Goal: Task Accomplishment & Management: Complete application form

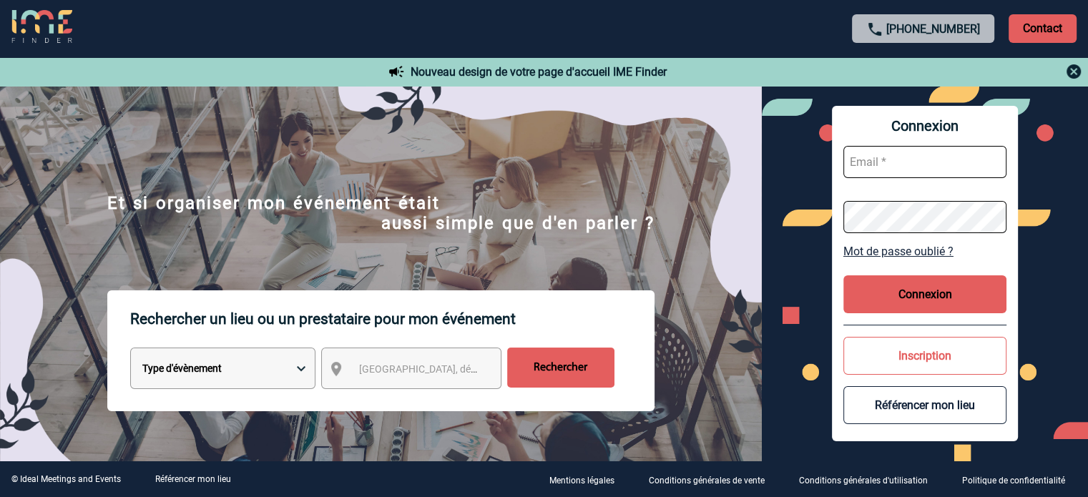
type input "cleborgne@ime-groupe.com"
click at [950, 294] on button "Connexion" at bounding box center [924, 294] width 163 height 38
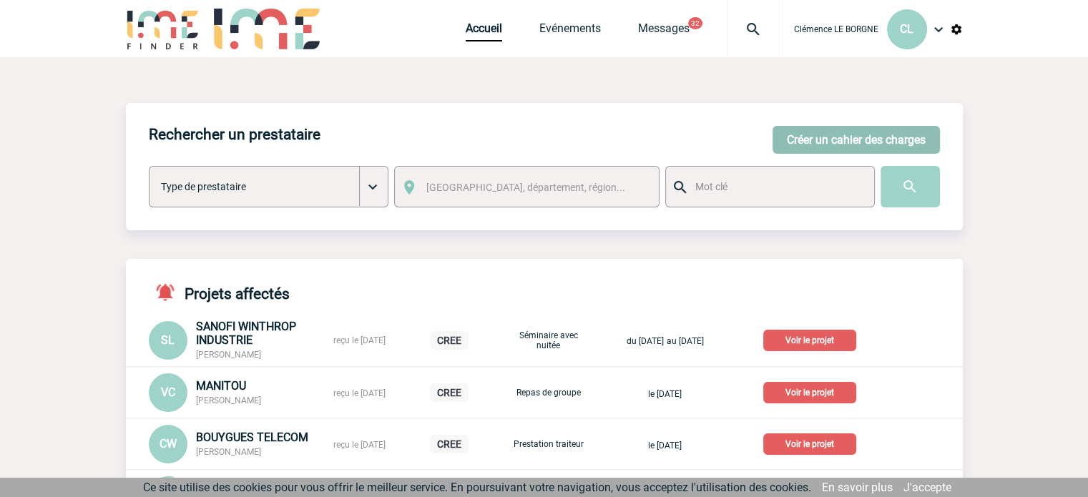
click at [875, 145] on button "Créer un cahier des charges" at bounding box center [855, 140] width 167 height 28
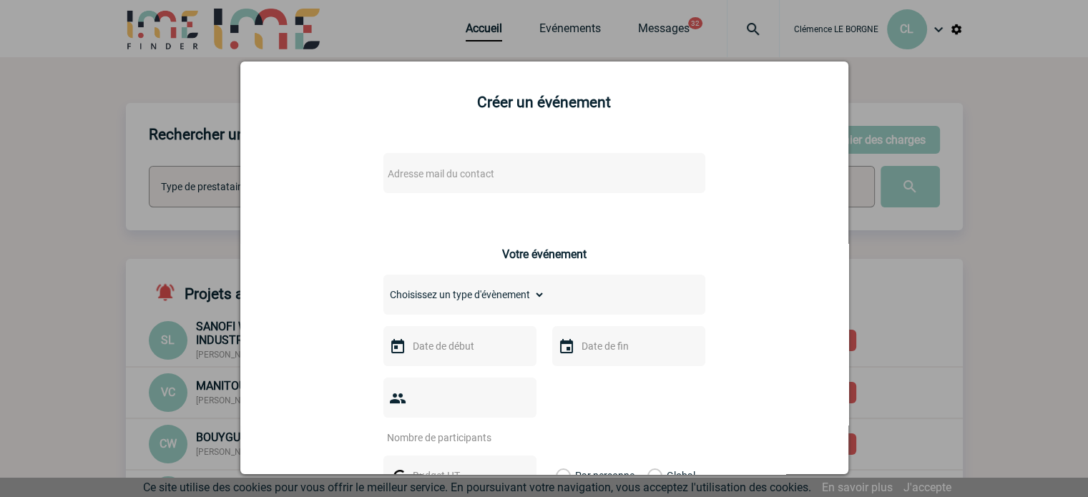
click at [529, 172] on span "Adresse mail du contact" at bounding box center [507, 174] width 250 height 20
click at [571, 179] on span "Adresse mail du contact" at bounding box center [507, 174] width 250 height 20
click at [531, 180] on span "Adresse mail du contact" at bounding box center [507, 174] width 250 height 20
click at [414, 196] on input "lannay.tomazmeiradevasconcelos@sanofi.com" at bounding box center [501, 199] width 243 height 21
drag, startPoint x: 387, startPoint y: 200, endPoint x: 366, endPoint y: 199, distance: 20.7
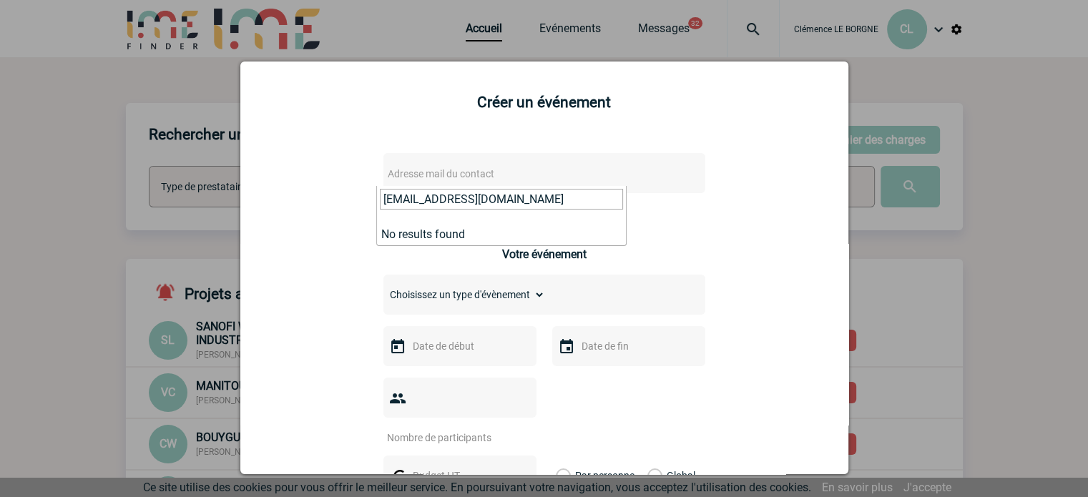
click at [382, 199] on input "lannay.tomazmeiradevasconcelos@sanofi.com" at bounding box center [501, 199] width 243 height 21
click at [386, 199] on input "lannay.tomazmeiradevasconcelos@sanofi.com" at bounding box center [501, 199] width 243 height 21
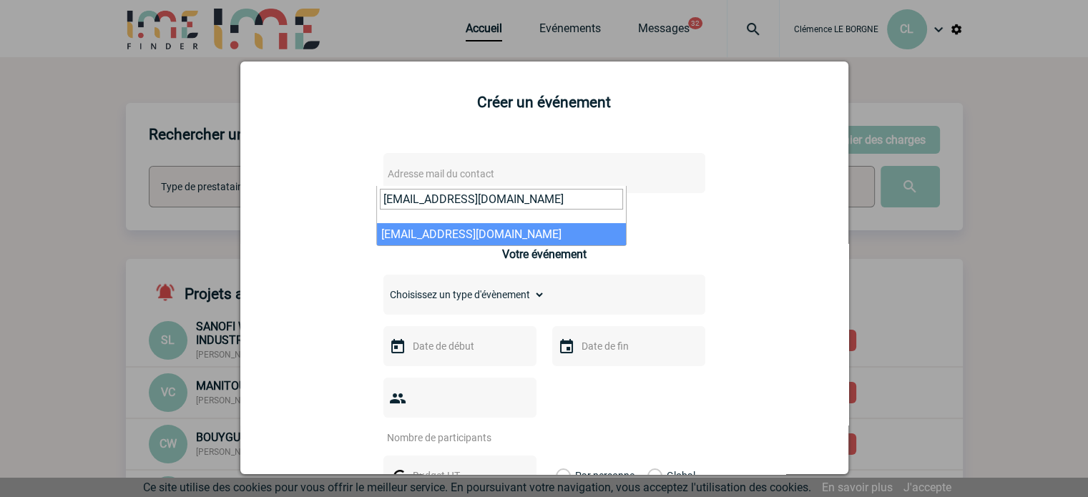
type input "lannay.tomazmeiradevasconcelos@sanofi.com"
select select "133144"
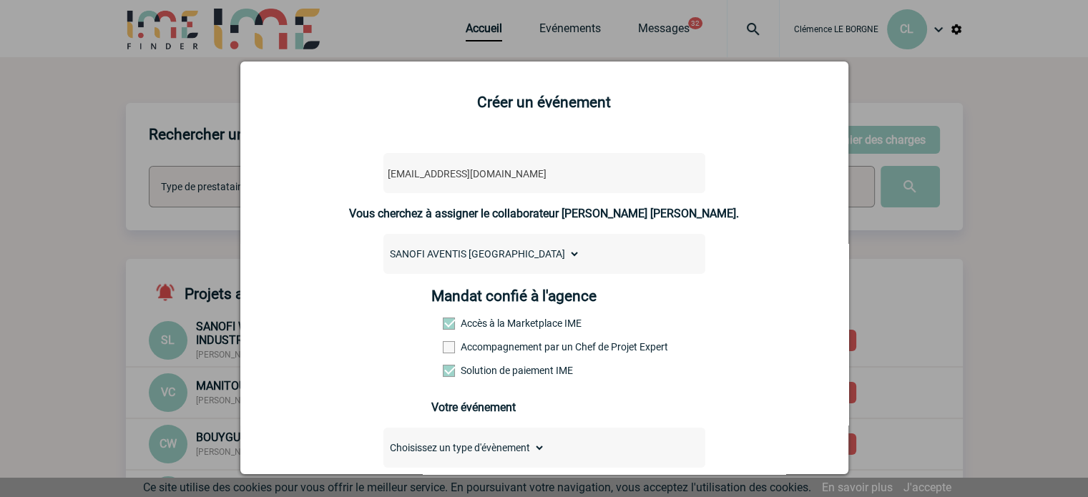
scroll to position [286, 0]
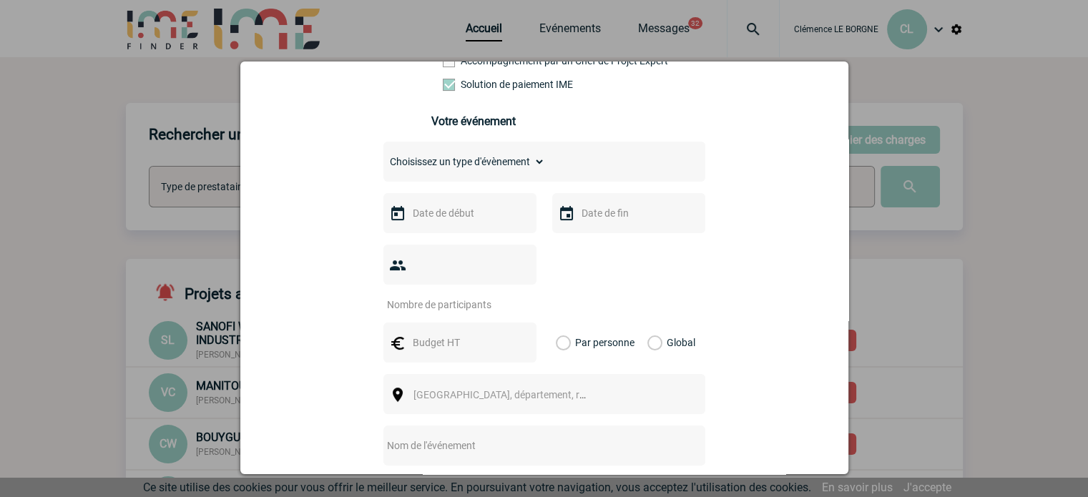
click at [465, 221] on input "text" at bounding box center [458, 213] width 99 height 19
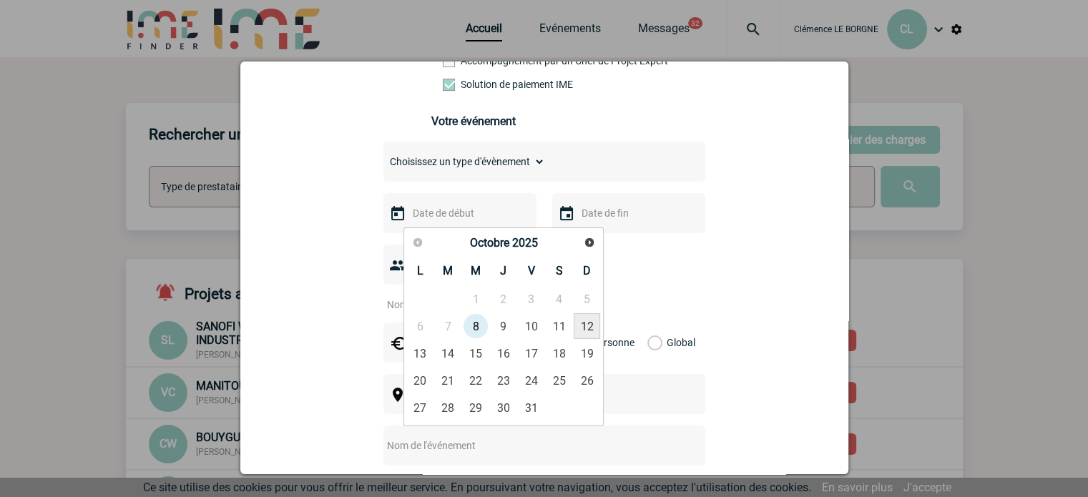
click at [577, 325] on link "12" at bounding box center [586, 326] width 26 height 26
type input "12-10-2025"
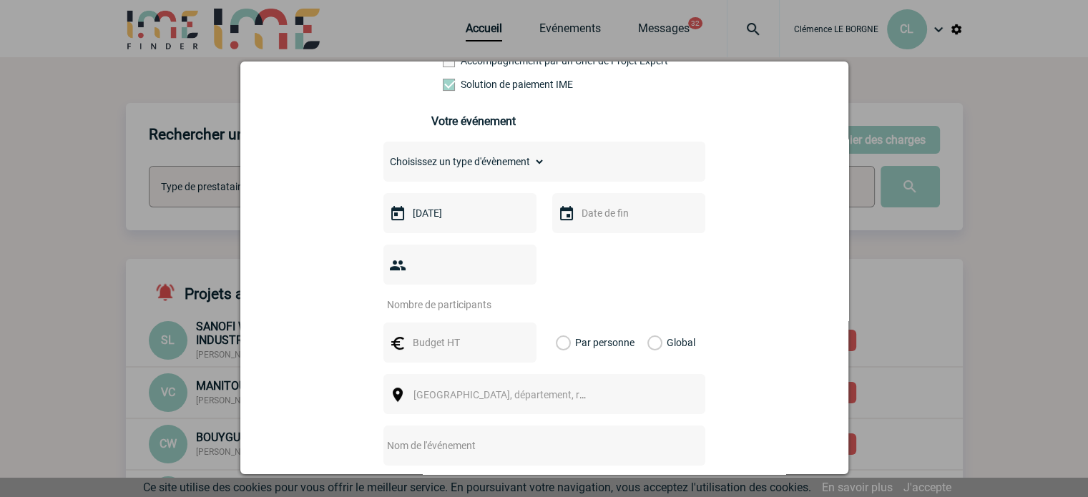
click at [594, 222] on input "text" at bounding box center [627, 213] width 99 height 19
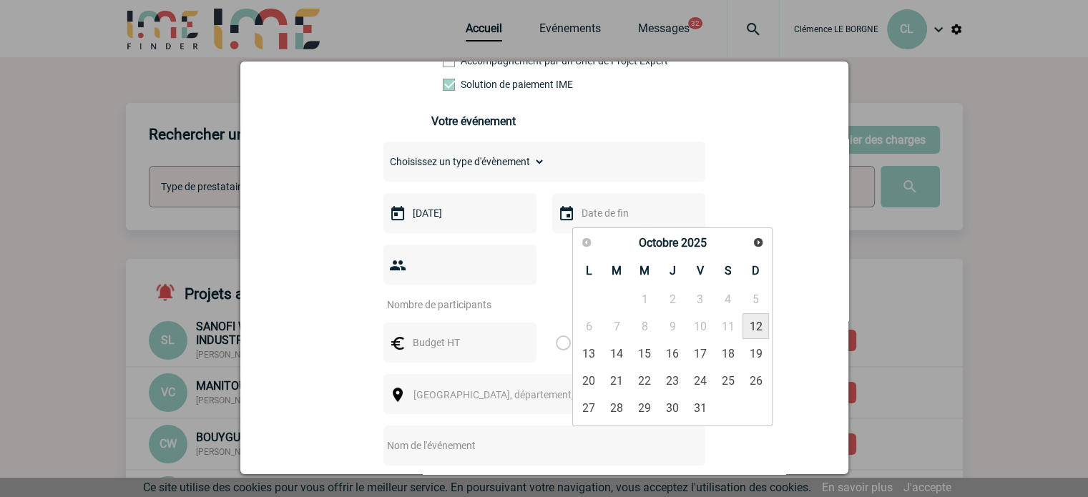
click at [755, 330] on link "12" at bounding box center [755, 326] width 26 height 26
type input "12-10-2025"
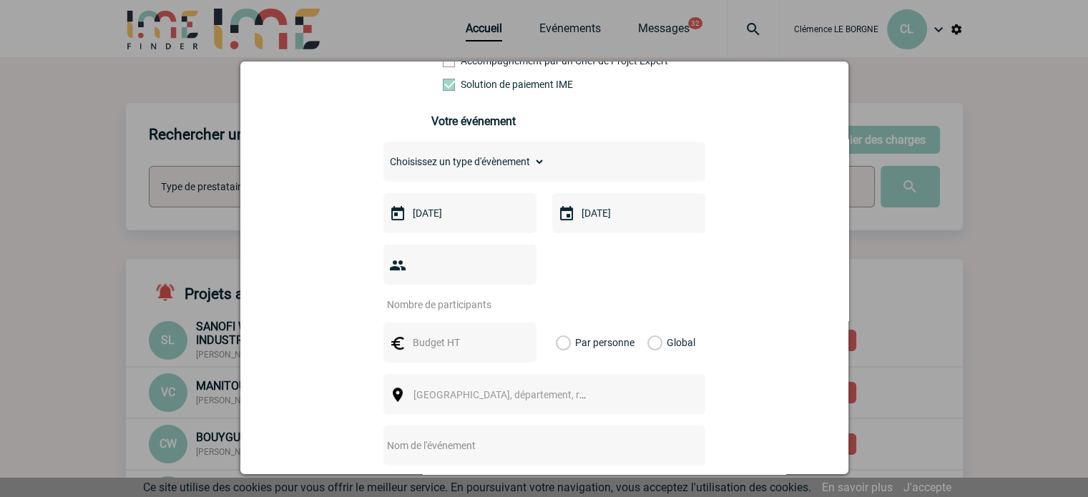
click at [488, 295] on input "number" at bounding box center [450, 304] width 134 height 19
type input "5"
click at [476, 333] on input "text" at bounding box center [458, 342] width 99 height 19
type input "1000"
click at [656, 325] on label "Global" at bounding box center [651, 342] width 9 height 40
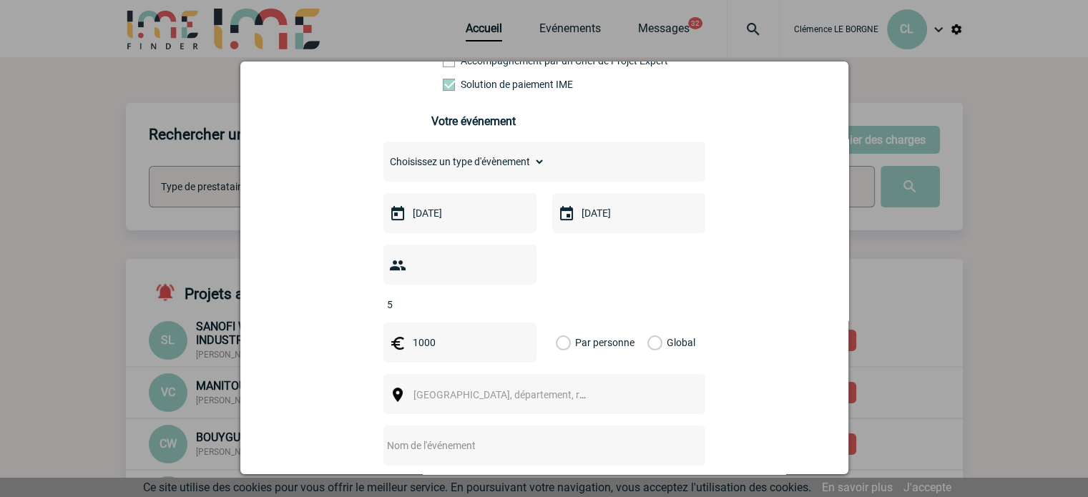
click at [0, 0] on input "Global" at bounding box center [0, 0] width 0 height 0
click at [546, 385] on span "Ville, département, région..." at bounding box center [506, 395] width 197 height 20
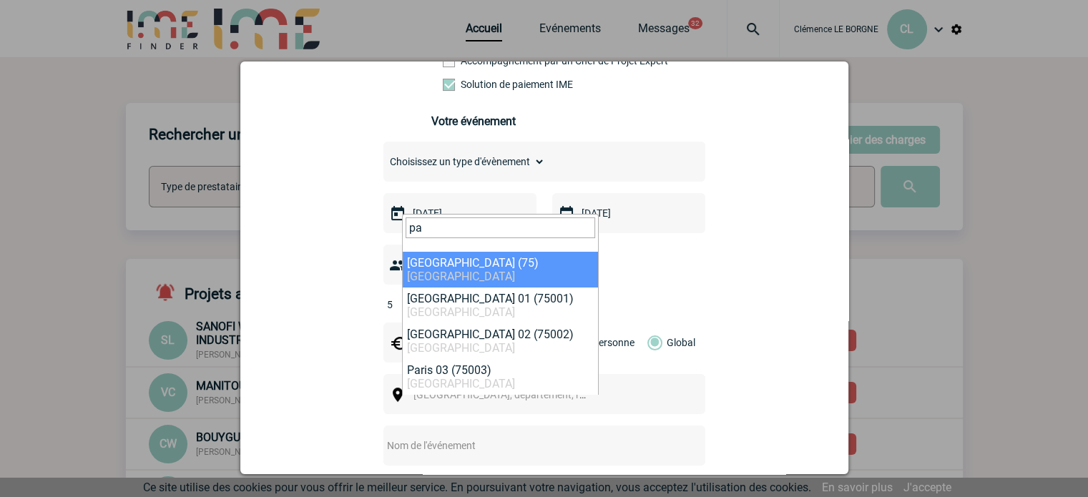
type input "pa"
select select "3"
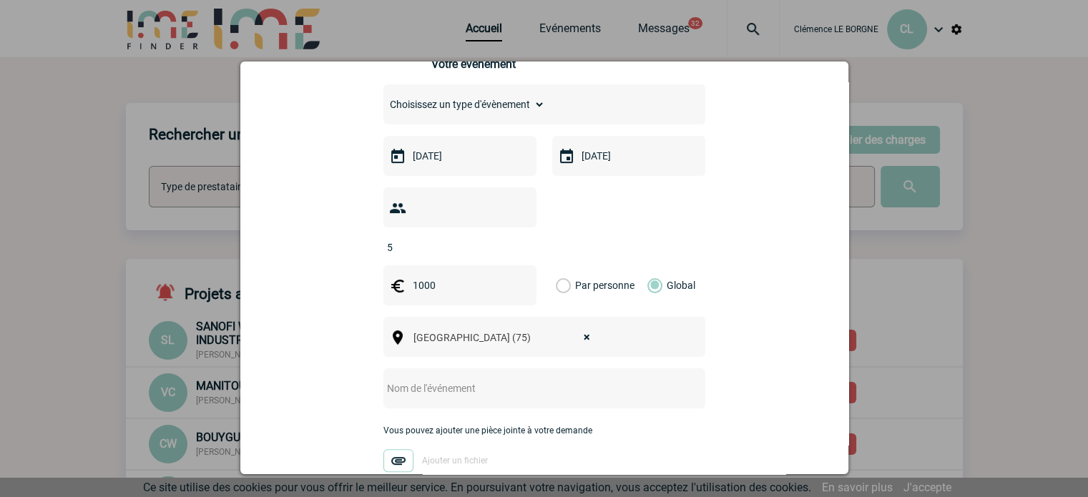
scroll to position [429, 0]
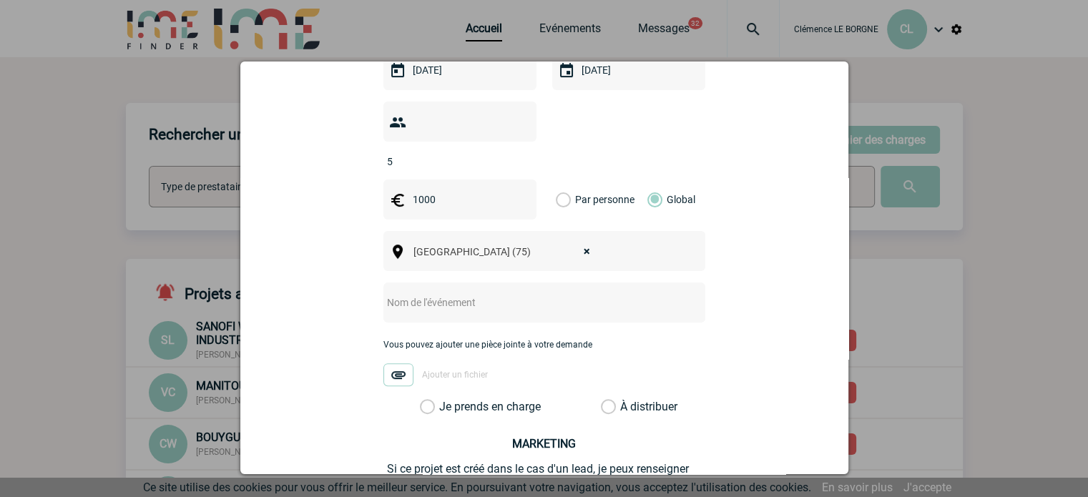
click at [449, 293] on input "text" at bounding box center [525, 302] width 284 height 19
type input "TEAM BUILDING"
click at [444, 400] on label "Je prends en charge" at bounding box center [432, 407] width 24 height 14
click at [0, 0] on input "Je prends en charge" at bounding box center [0, 0] width 0 height 0
click at [450, 190] on input "1000" at bounding box center [458, 199] width 99 height 19
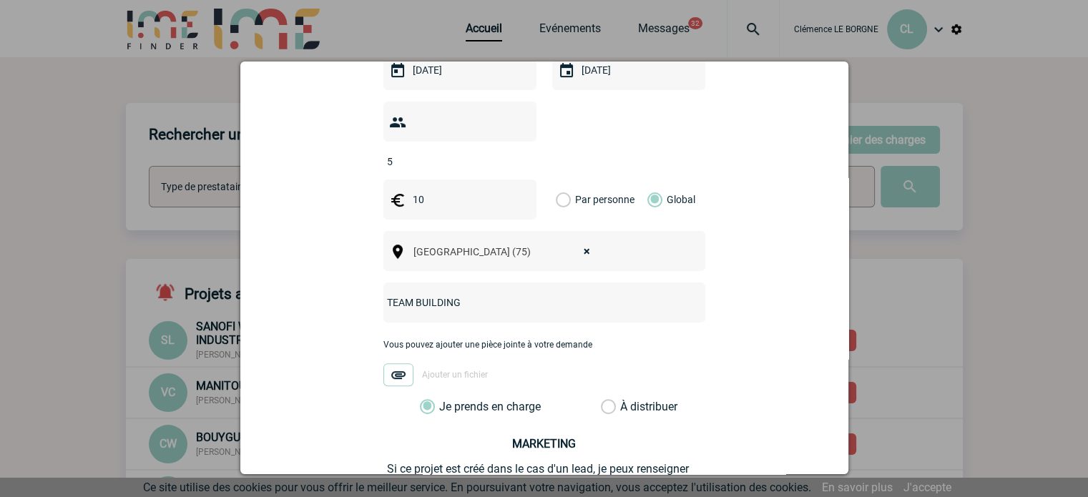
type input "1"
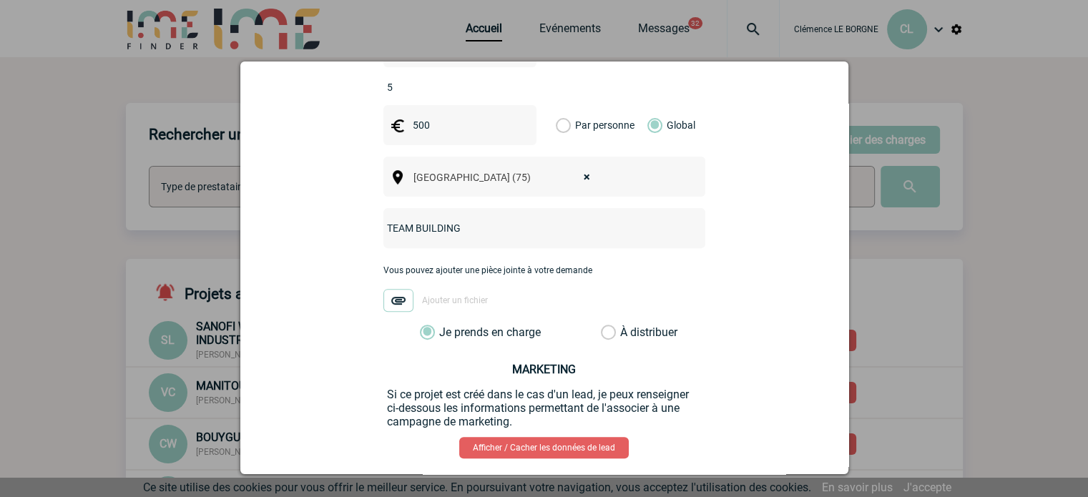
scroll to position [556, 0]
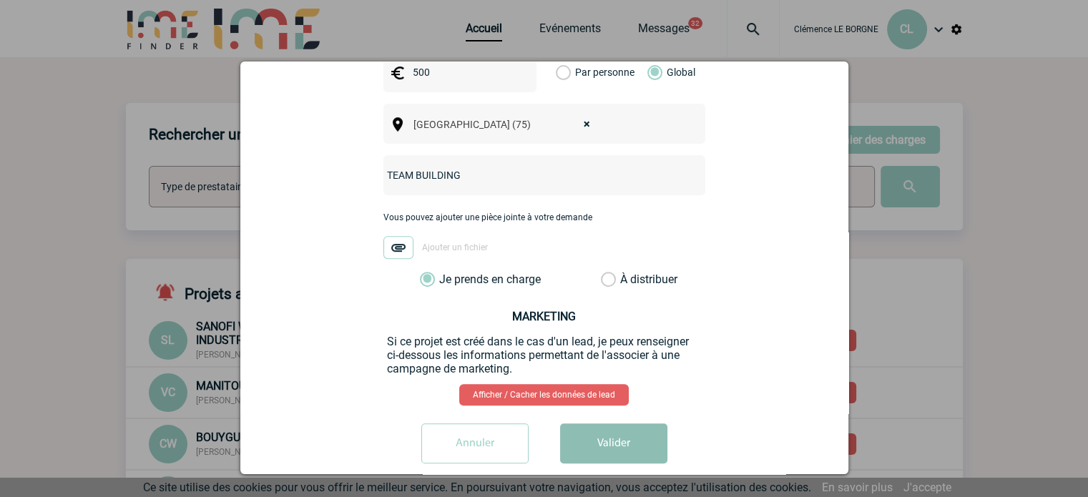
type input "500"
drag, startPoint x: 610, startPoint y: 423, endPoint x: 607, endPoint y: 414, distance: 9.0
click at [610, 423] on button "Valider" at bounding box center [613, 443] width 107 height 40
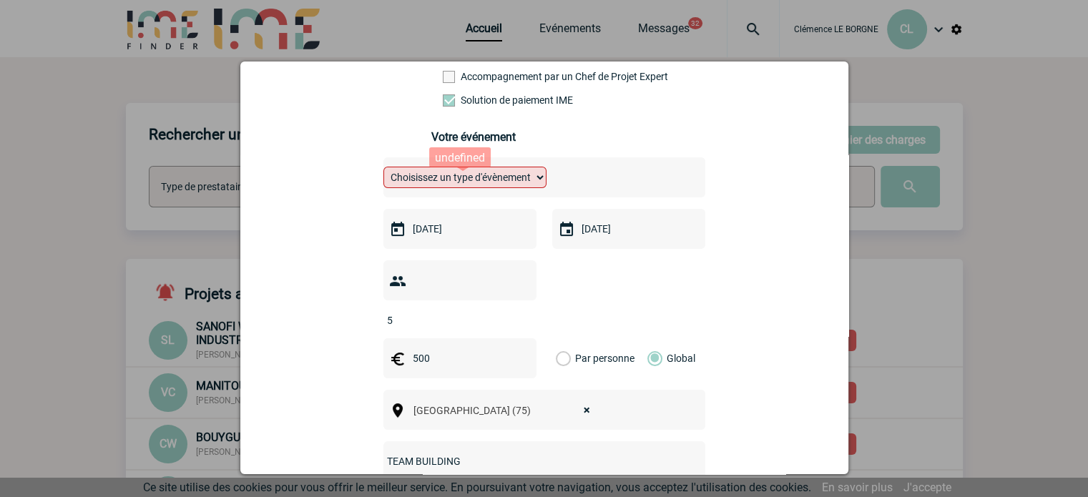
click at [456, 185] on select "Choisissez un type d'évènement Séminaire avec nuitée Séminaire sans nuitée Repa…" at bounding box center [464, 177] width 163 height 21
select select "4"
click at [383, 171] on select "Choisissez un type d'évènement Séminaire avec nuitée Séminaire sans nuitée Repa…" at bounding box center [464, 177] width 163 height 21
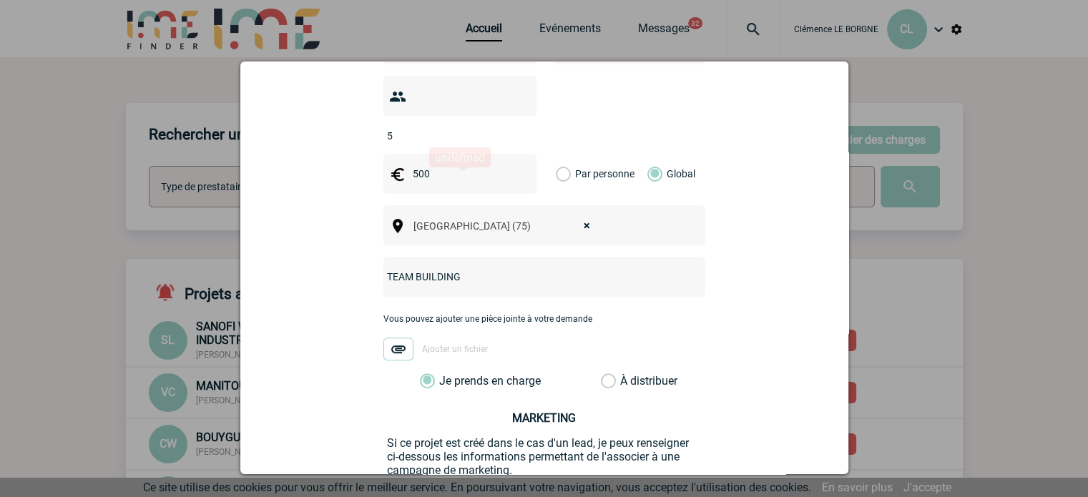
scroll to position [556, 0]
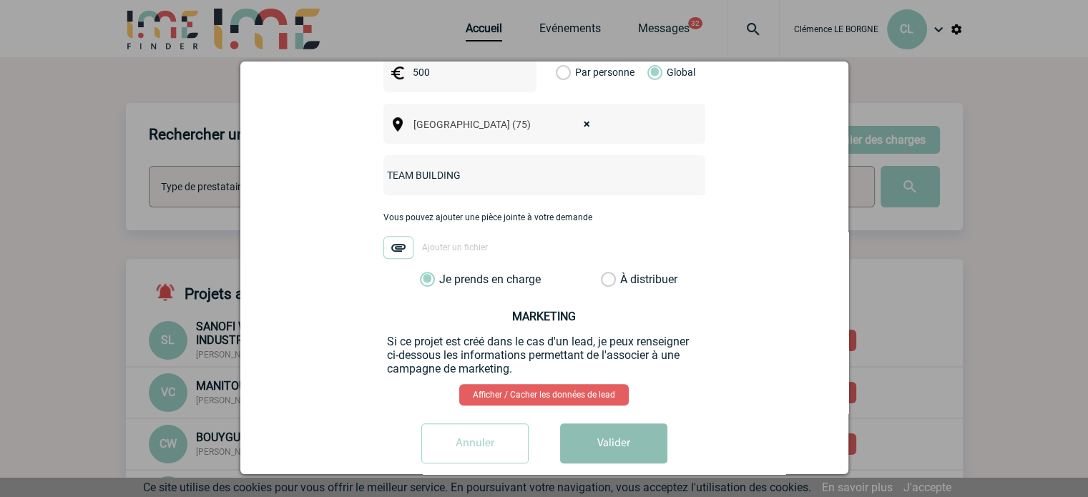
click at [610, 440] on button "Valider" at bounding box center [613, 443] width 107 height 40
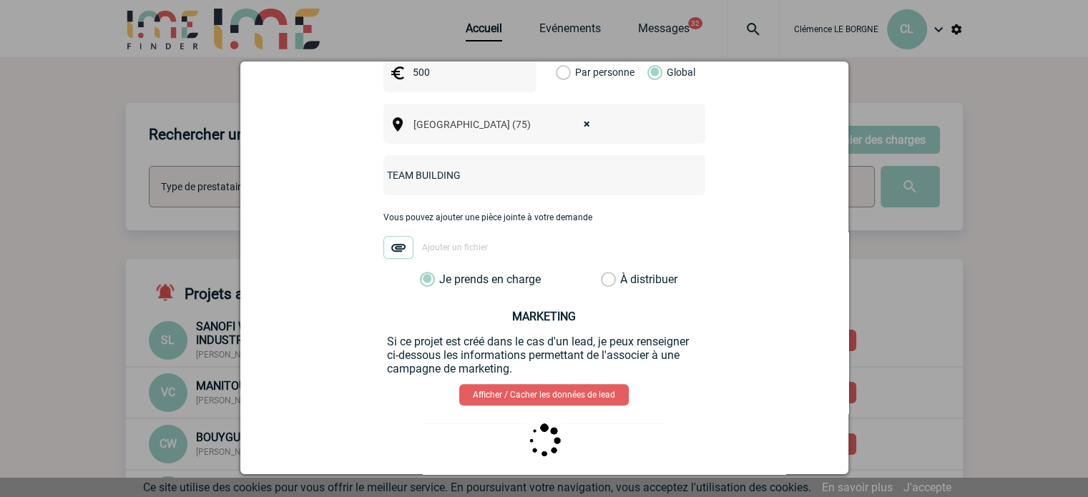
scroll to position [0, 0]
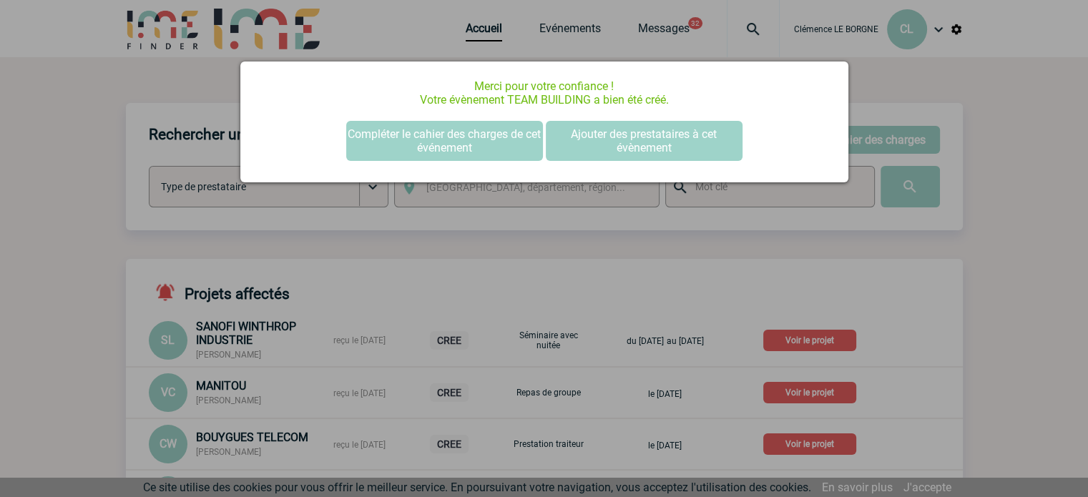
click at [298, 15] on div at bounding box center [544, 248] width 1088 height 497
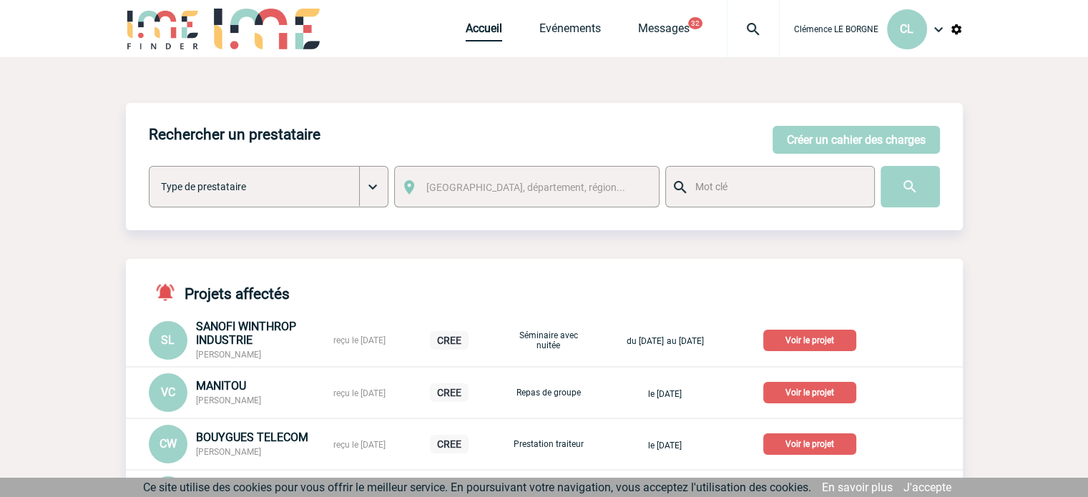
click at [491, 28] on link "Accueil" at bounding box center [483, 31] width 36 height 20
click at [593, 36] on link "Evénements" at bounding box center [569, 31] width 61 height 20
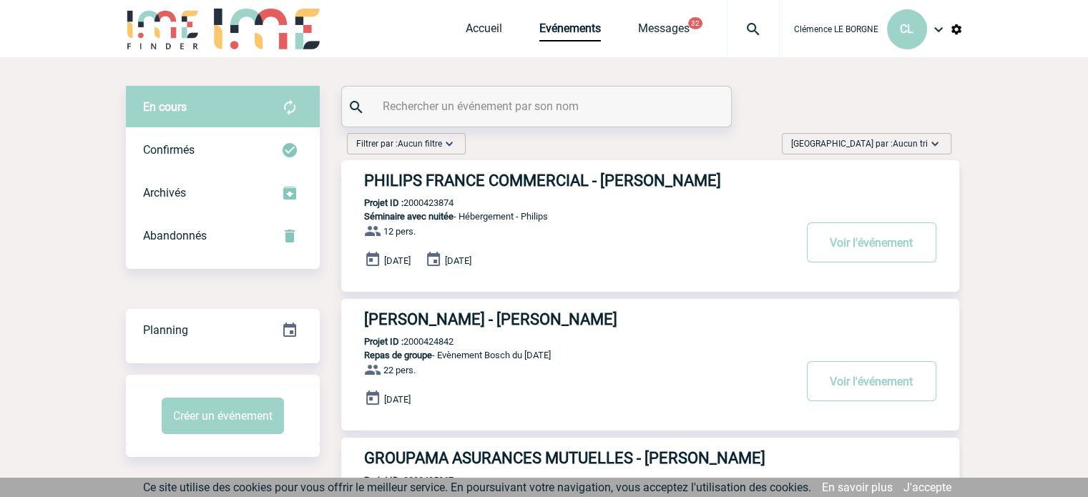
click at [872, 148] on span "Trier par : Aucun tri" at bounding box center [859, 144] width 137 height 14
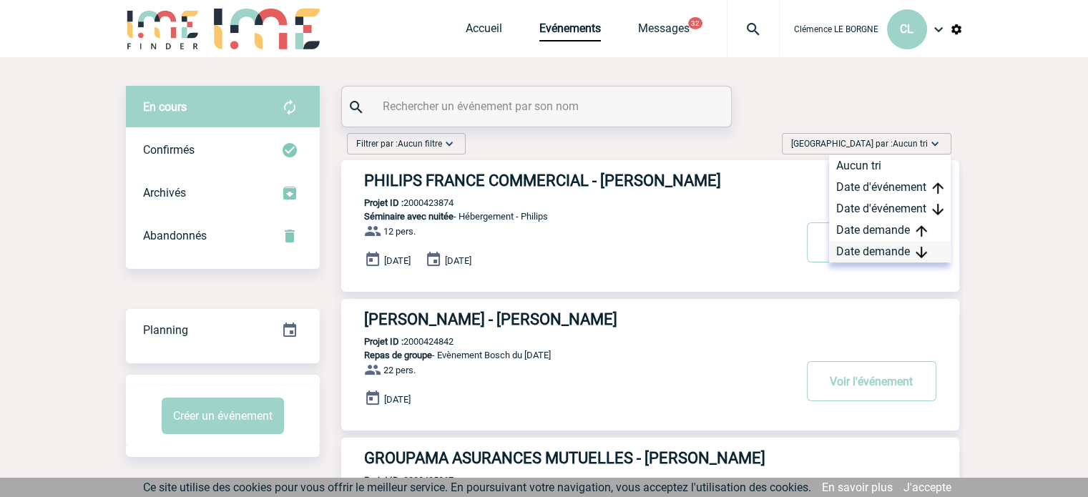
click at [920, 247] on img at bounding box center [920, 252] width 11 height 11
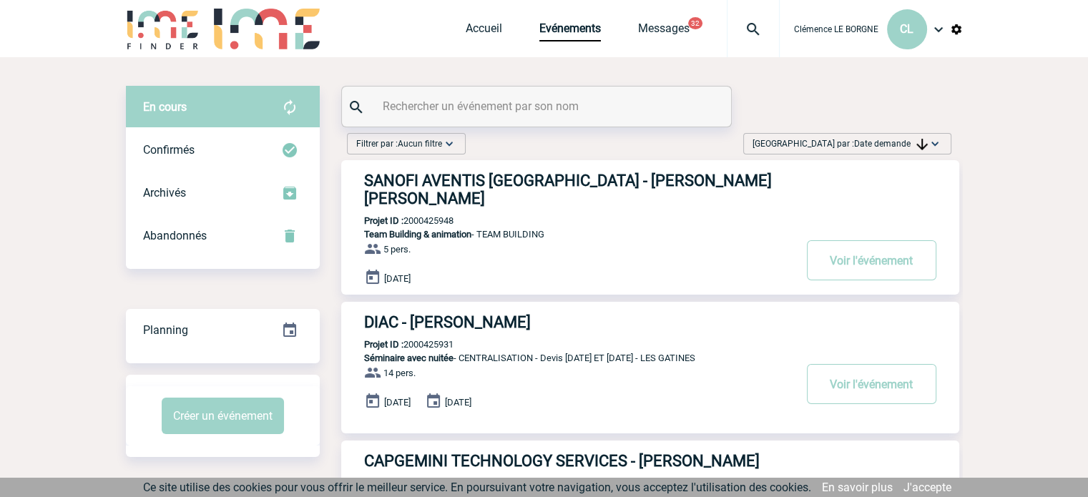
drag, startPoint x: 464, startPoint y: 218, endPoint x: 405, endPoint y: 224, distance: 59.6
click at [405, 224] on div "SANOFI AVENTIS FRANCE - Lannay TOMAZ MEIRA DE VASCONCELOS Projet ID : 200042594…" at bounding box center [650, 227] width 618 height 134
copy p "2000425948"
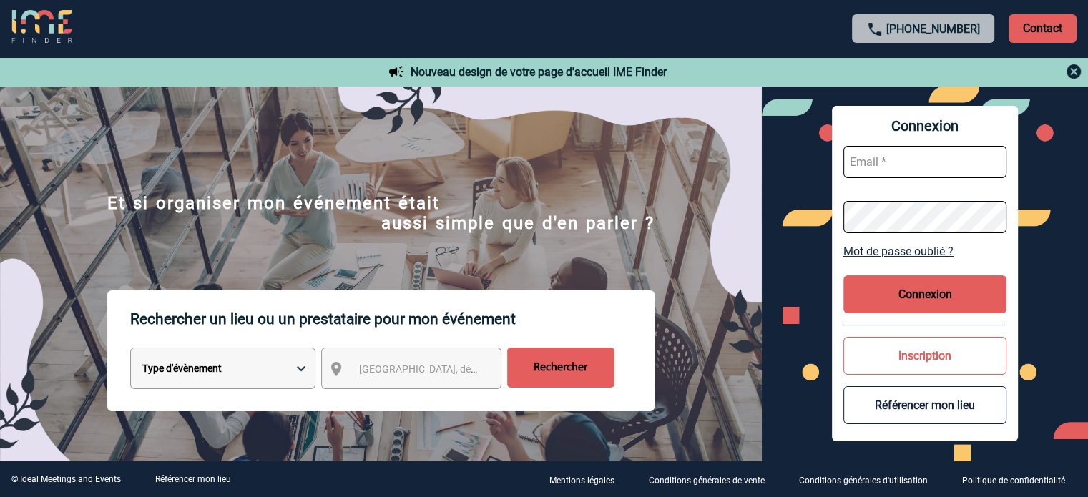
type input "[EMAIL_ADDRESS][DOMAIN_NAME]"
click at [917, 288] on button "Connexion" at bounding box center [924, 294] width 163 height 38
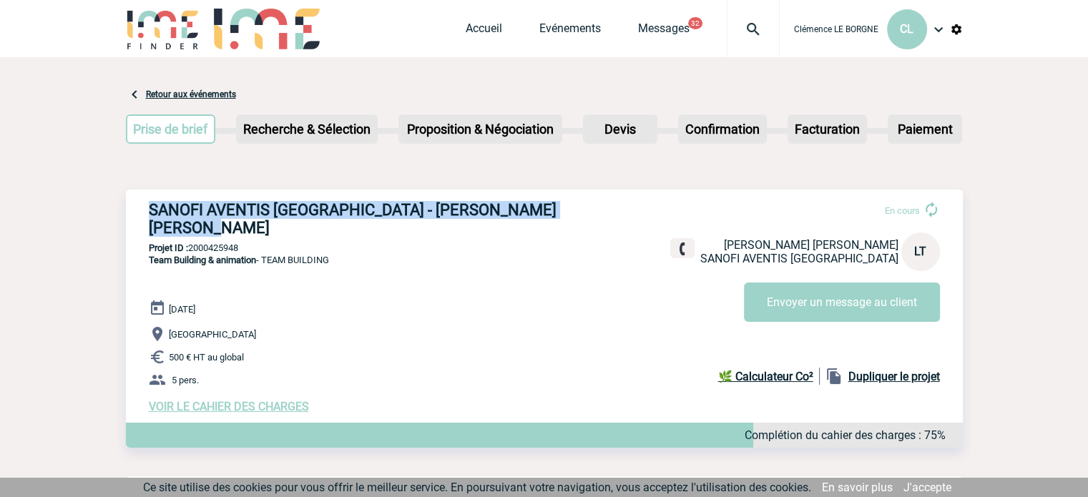
drag, startPoint x: 146, startPoint y: 207, endPoint x: 260, endPoint y: 234, distance: 117.6
click at [260, 235] on div "SANOFI AVENTIS [GEOGRAPHIC_DATA] - [PERSON_NAME] [PERSON_NAME] En cours [PERSON…" at bounding box center [544, 306] width 837 height 235
copy h3 "SANOFI AVENTIS [GEOGRAPHIC_DATA] - [PERSON_NAME] [PERSON_NAME]"
drag, startPoint x: 255, startPoint y: 248, endPoint x: 192, endPoint y: 245, distance: 63.0
click at [192, 245] on p "Projet ID : 2000425948" at bounding box center [544, 247] width 837 height 11
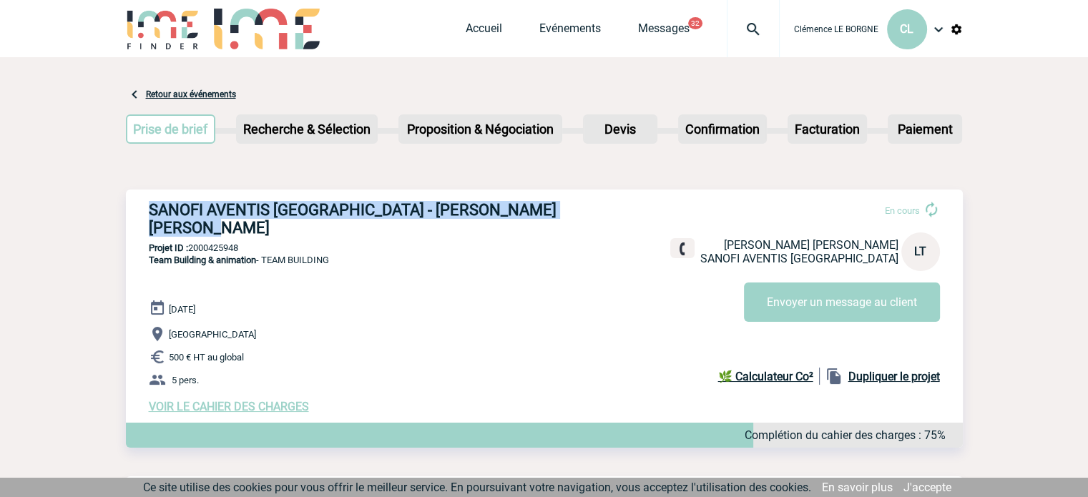
copy p "2000425948"
